Goal: Transaction & Acquisition: Subscribe to service/newsletter

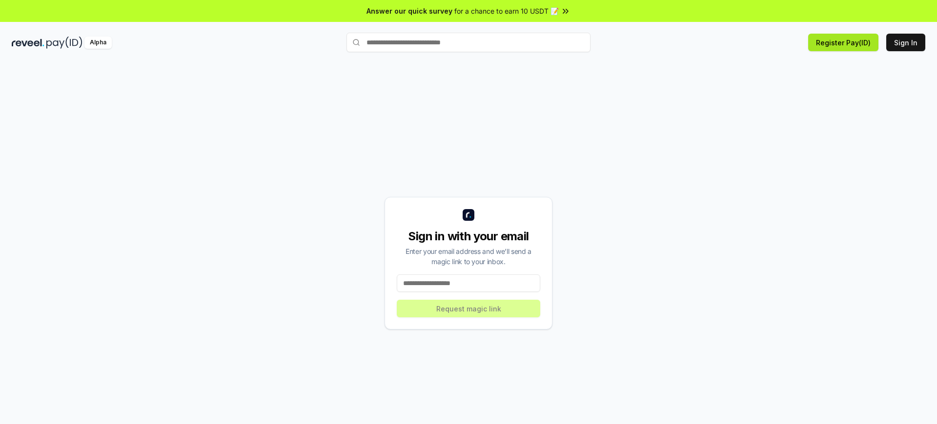
click at [845, 42] on button "Register Pay(ID)" at bounding box center [843, 43] width 70 height 18
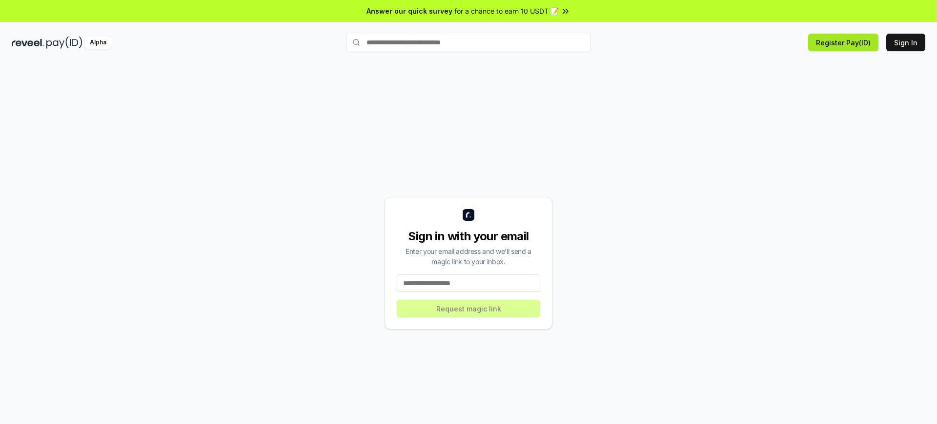
click at [845, 42] on button "Register Pay(ID)" at bounding box center [843, 43] width 70 height 18
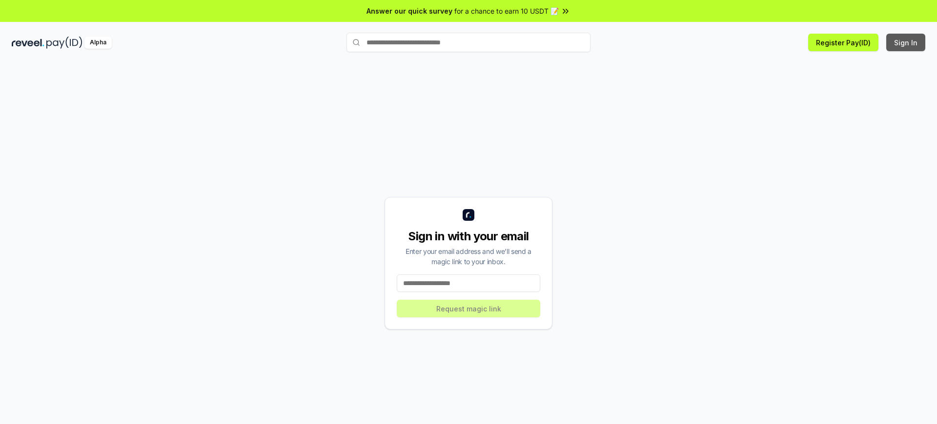
click at [906, 42] on button "Sign In" at bounding box center [905, 43] width 39 height 18
